Goal: Task Accomplishment & Management: Use online tool/utility

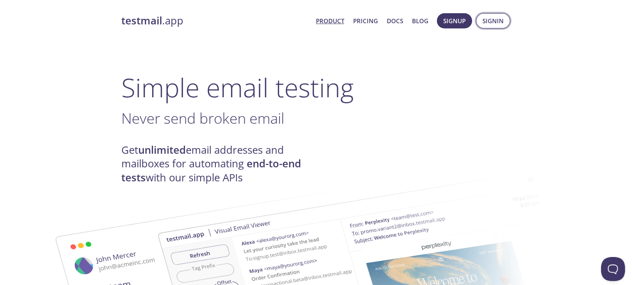
click at [490, 22] on span "Signin" at bounding box center [493, 21] width 21 height 10
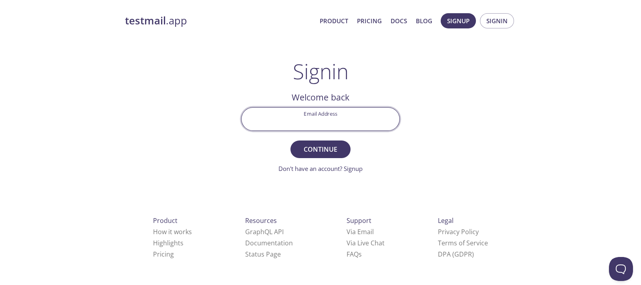
click at [317, 112] on input "Email Address" at bounding box center [321, 119] width 158 height 23
type input "[EMAIL_ADDRESS][DOMAIN_NAME]"
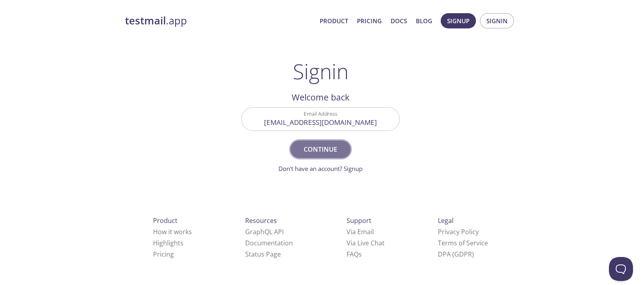
click at [325, 145] on span "Continue" at bounding box center [320, 149] width 42 height 11
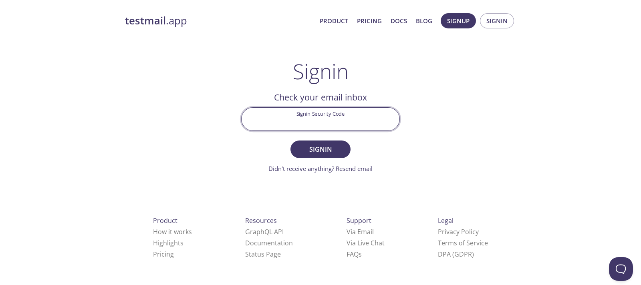
click at [308, 113] on input "Signin Security Code" at bounding box center [321, 119] width 158 height 23
paste input "NN1N4SA"
type input "NN1N4SA"
click at [322, 141] on button "Signin" at bounding box center [320, 150] width 60 height 18
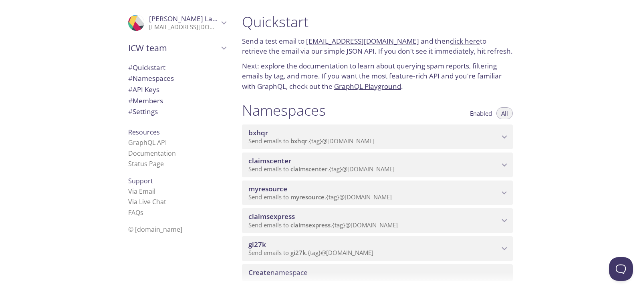
click at [334, 198] on span "Send emails to myresource . {tag} @[DOMAIN_NAME]" at bounding box center [319, 197] width 143 height 8
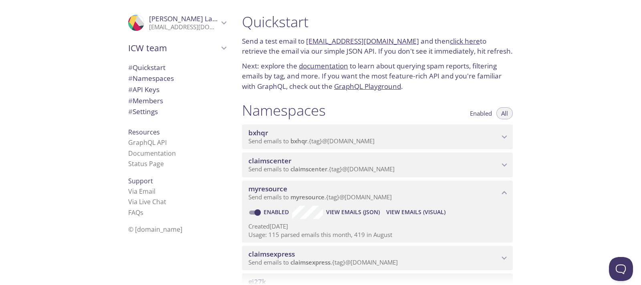
click at [419, 213] on span "View Emails (Visual)" at bounding box center [415, 213] width 59 height 10
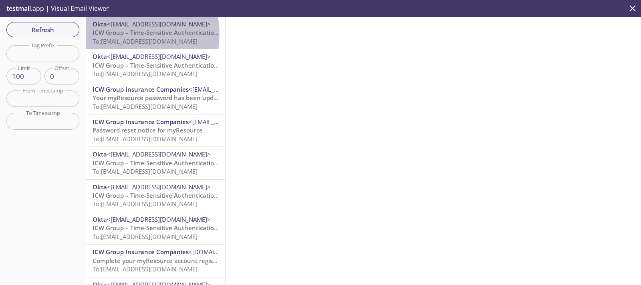
click at [129, 34] on span "ICW Group – Time-Sensitive Authentication Code" at bounding box center [164, 32] width 142 height 8
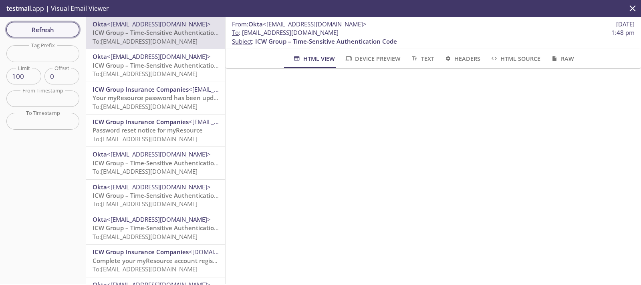
click at [32, 28] on span "Refresh" at bounding box center [43, 29] width 60 height 10
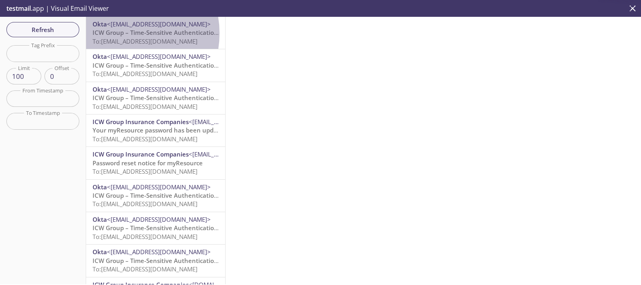
click at [121, 33] on span "ICW Group – Time-Sensitive Authentication Code" at bounding box center [164, 32] width 142 height 8
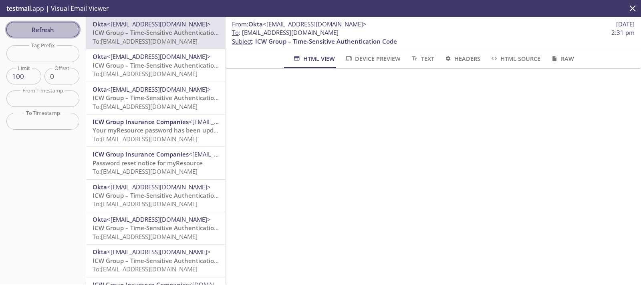
click at [33, 28] on span "Refresh" at bounding box center [43, 29] width 60 height 10
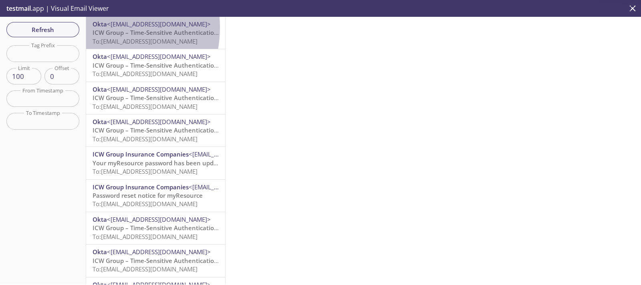
click at [98, 28] on span "Okta" at bounding box center [100, 24] width 14 height 8
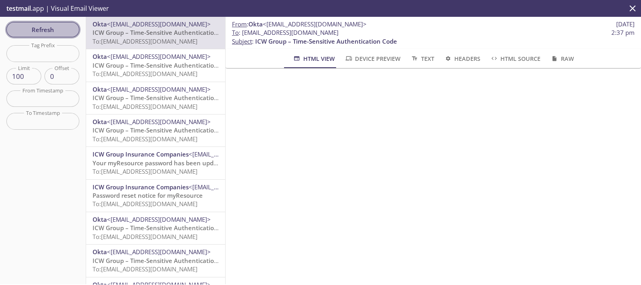
click at [35, 28] on span "Refresh" at bounding box center [43, 29] width 60 height 10
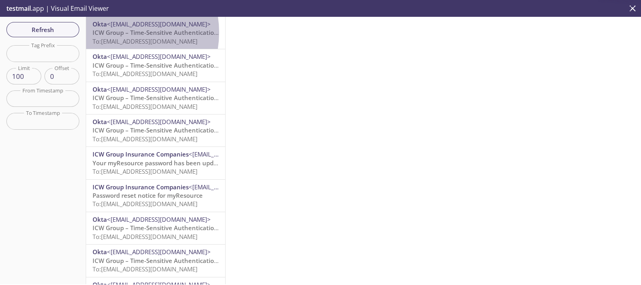
click at [114, 32] on span "ICW Group – Time-Sensitive Authentication Code" at bounding box center [164, 32] width 142 height 8
